Goal: Check status: Check status

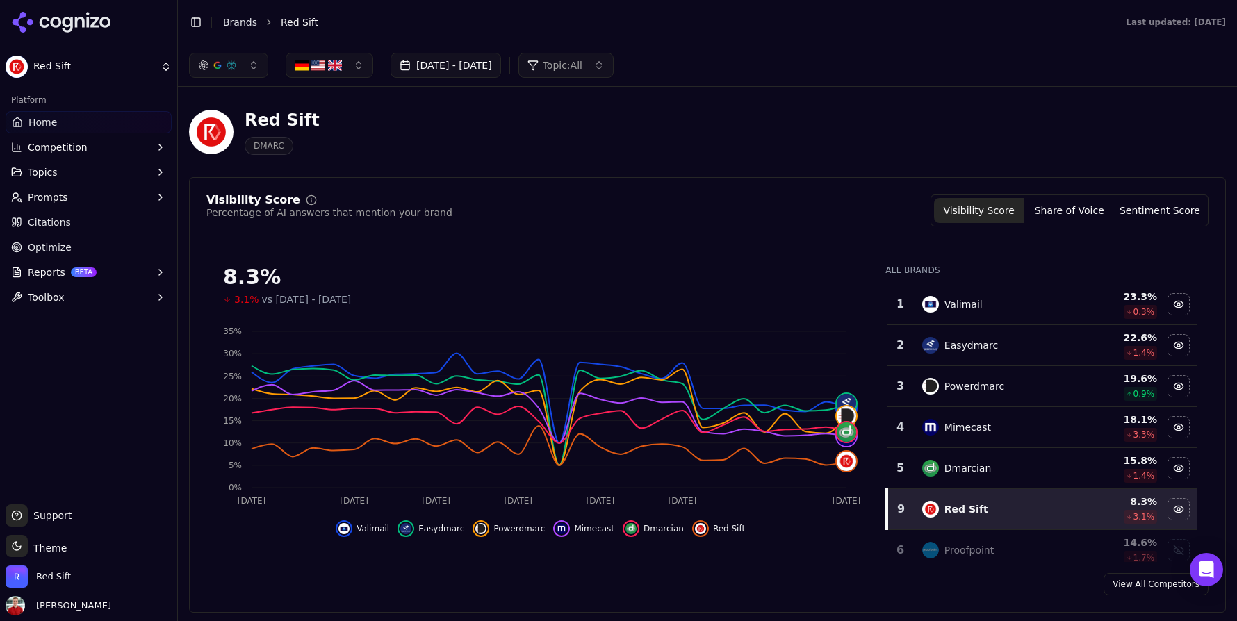
click at [331, 107] on div "Red Sift DMARC" at bounding box center [707, 132] width 1037 height 68
click at [83, 172] on button "Topics" at bounding box center [89, 172] width 166 height 22
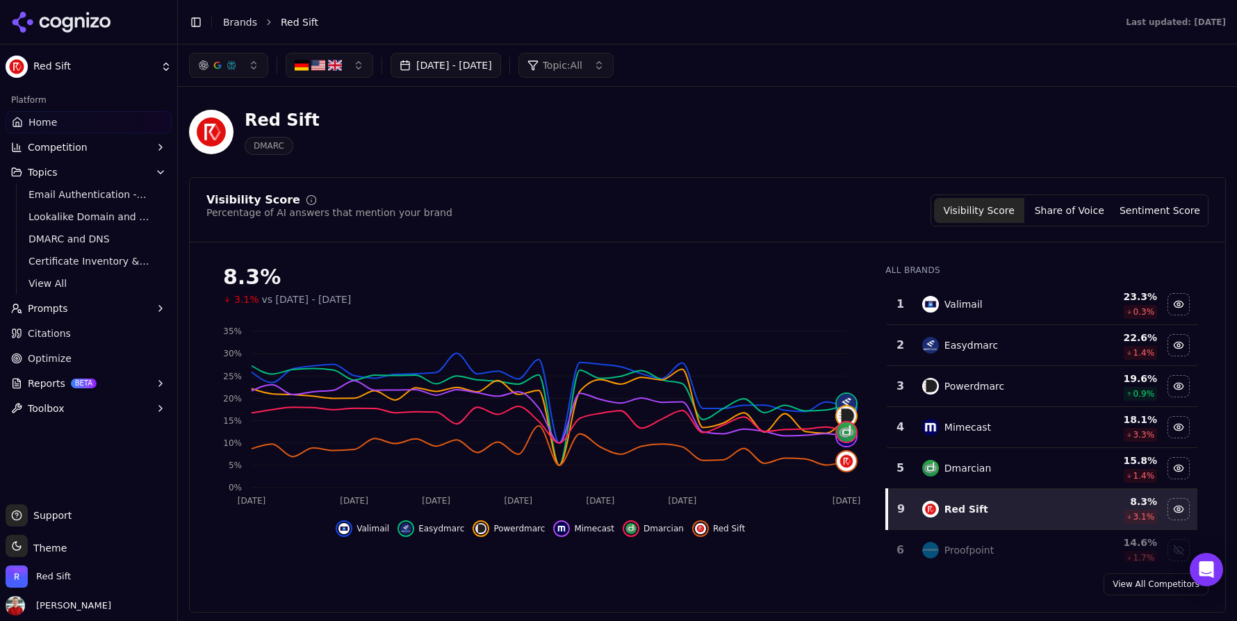
click at [58, 329] on span "Citations" at bounding box center [49, 334] width 43 height 14
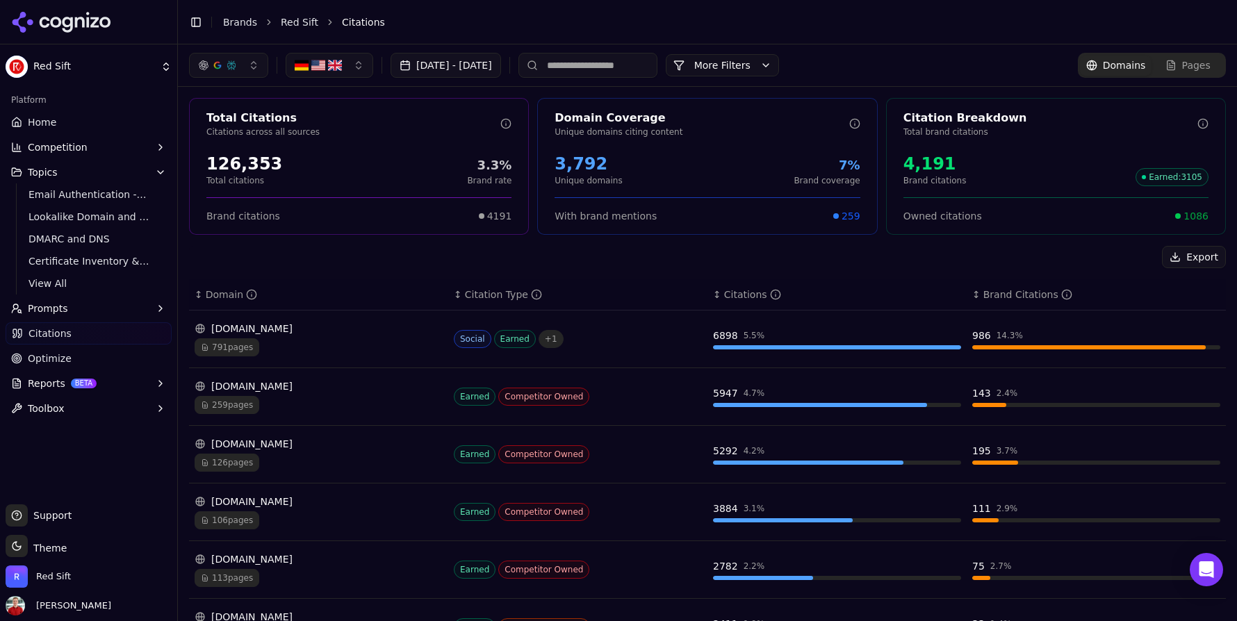
click at [453, 66] on button "[DATE] - [DATE]" at bounding box center [445, 65] width 110 height 25
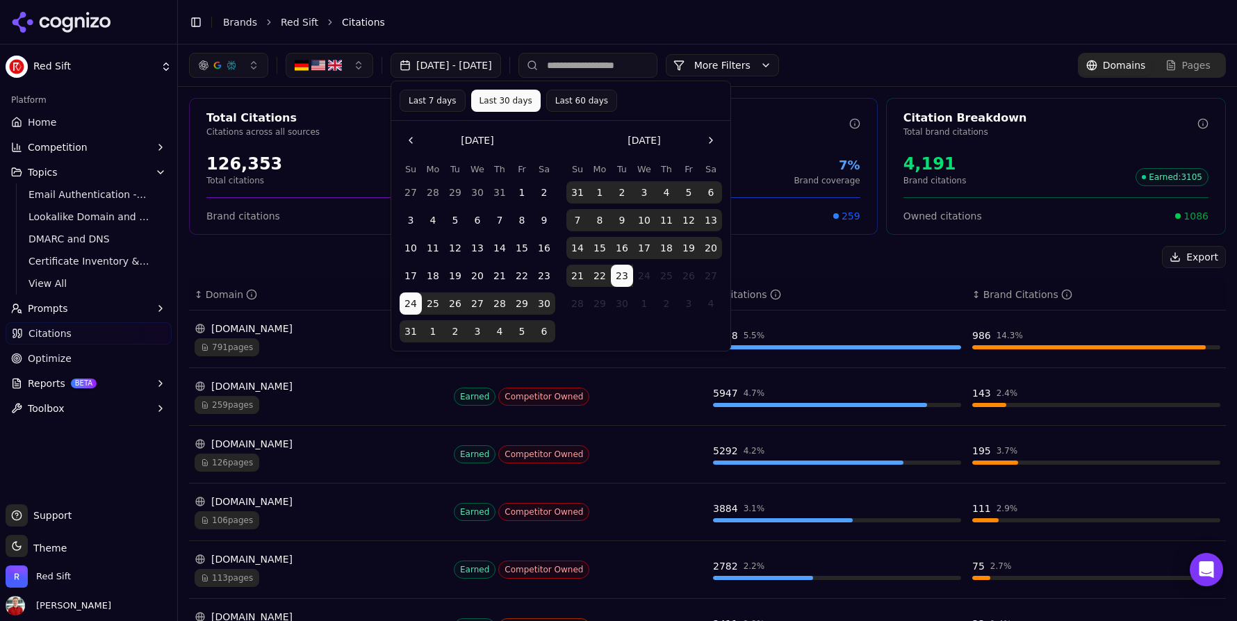
click at [451, 302] on button "26" at bounding box center [455, 304] width 22 height 22
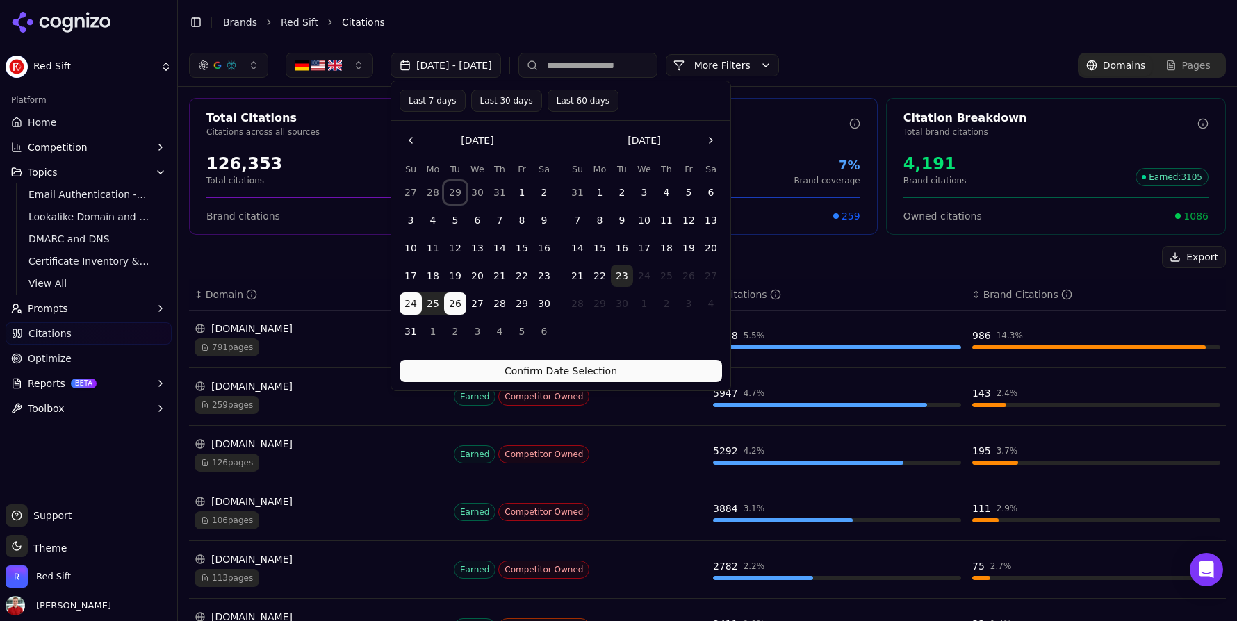
click at [453, 190] on button "29" at bounding box center [455, 192] width 22 height 22
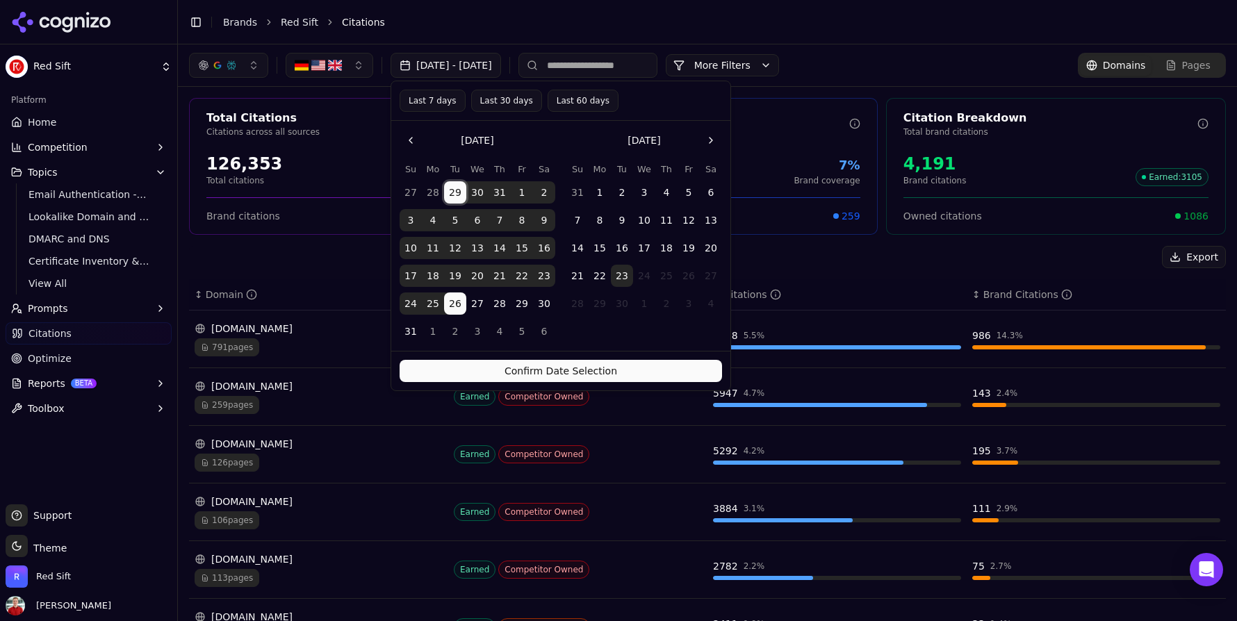
click at [411, 192] on button "27" at bounding box center [411, 192] width 22 height 22
click at [528, 368] on button "Confirm Date Selection" at bounding box center [561, 371] width 322 height 22
